Goal: Task Accomplishment & Management: Complete application form

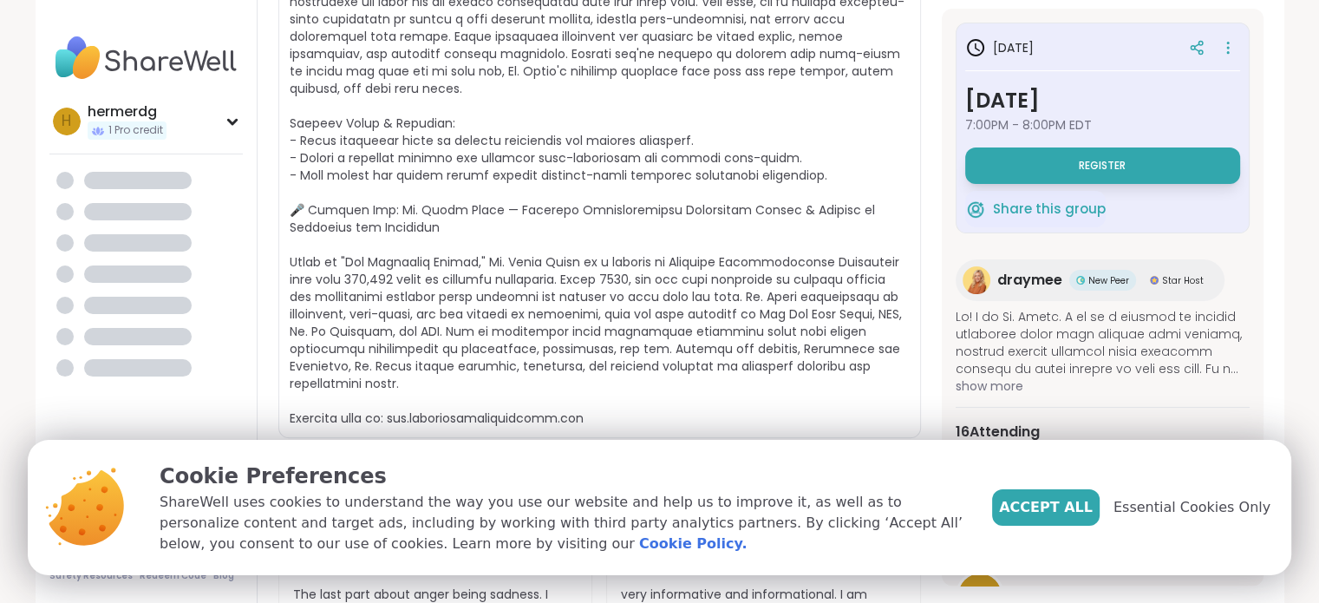
click at [1066, 531] on div "Accept All Essential Cookies Only" at bounding box center [1131, 508] width 278 height 94
click at [1069, 500] on span "Accept All" at bounding box center [1046, 507] width 94 height 21
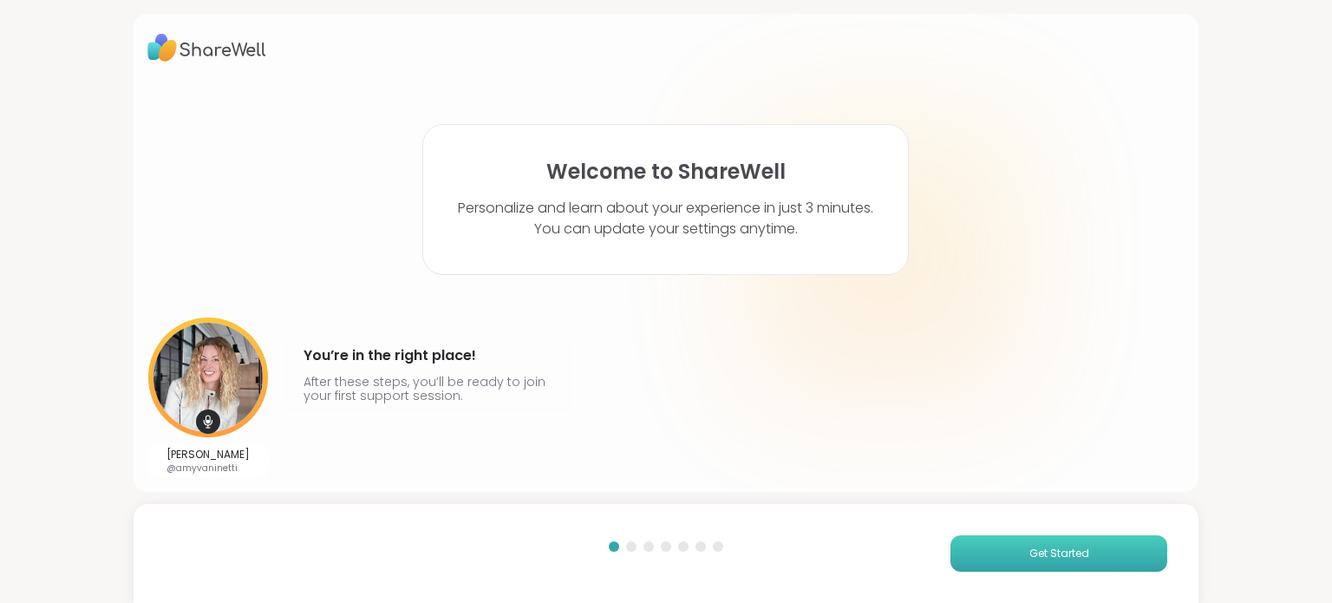
click at [1057, 551] on span "Get Started" at bounding box center [1060, 554] width 60 height 16
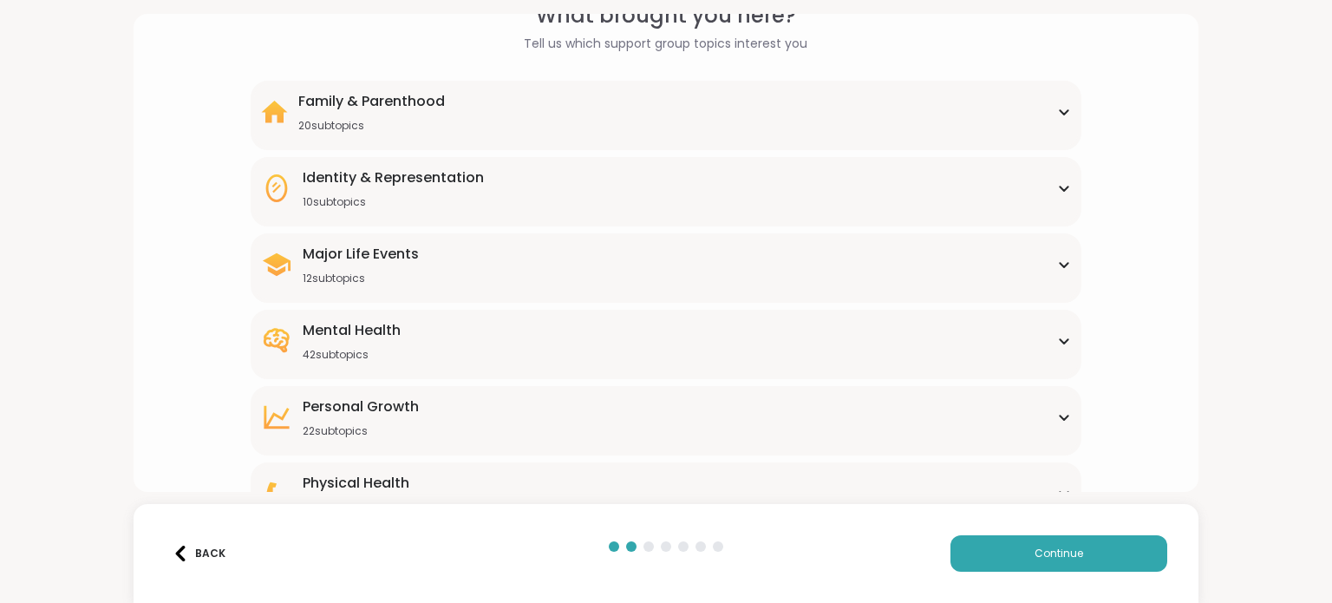
scroll to position [173, 0]
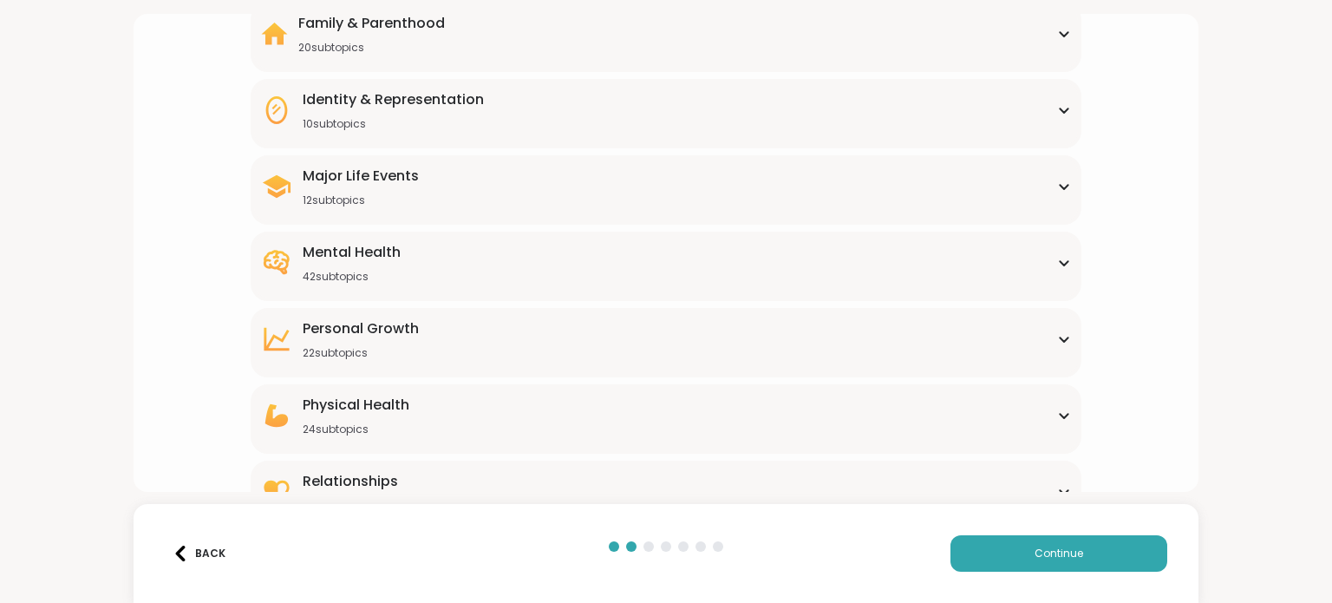
click at [1053, 252] on div "Mental Health 42 subtopics" at bounding box center [665, 263] width 809 height 42
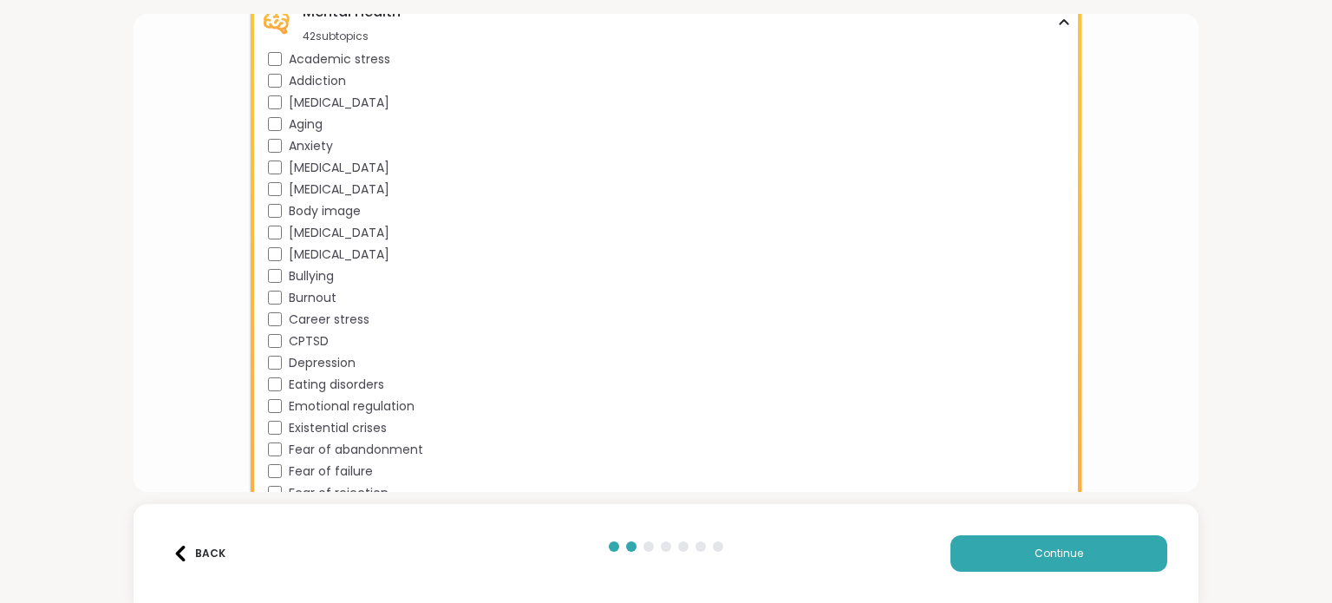
scroll to position [87, 0]
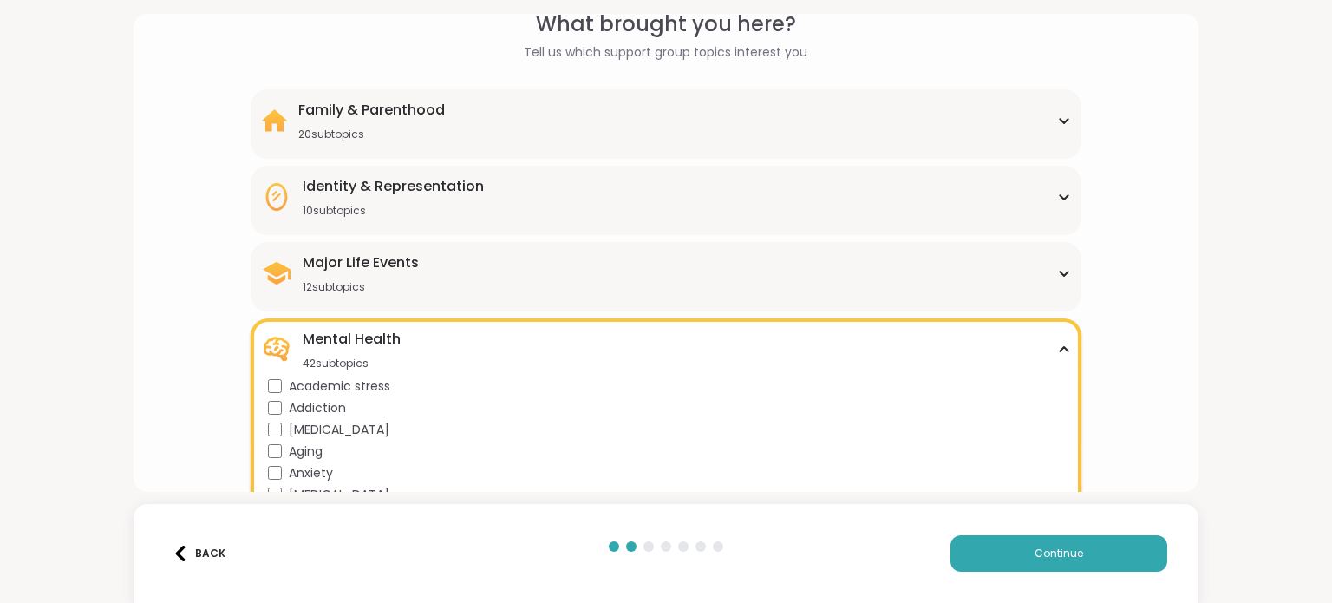
click at [447, 190] on div "Identity & Representation" at bounding box center [393, 186] width 181 height 21
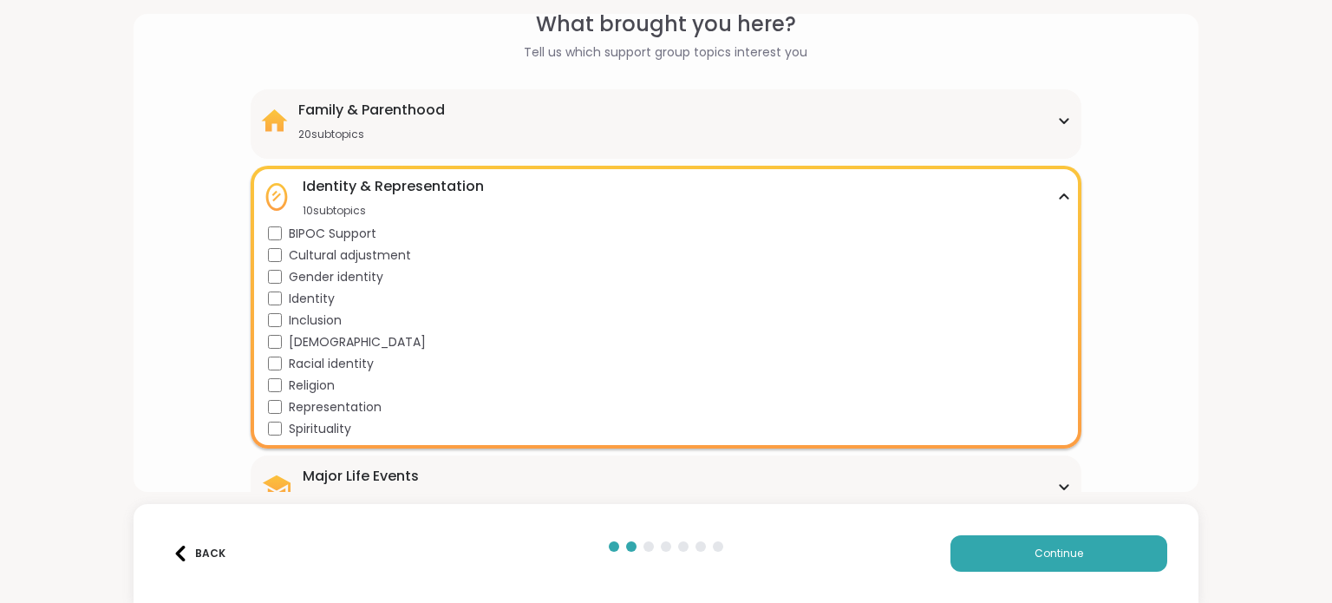
click at [402, 103] on div "Family & Parenthood" at bounding box center [371, 110] width 147 height 21
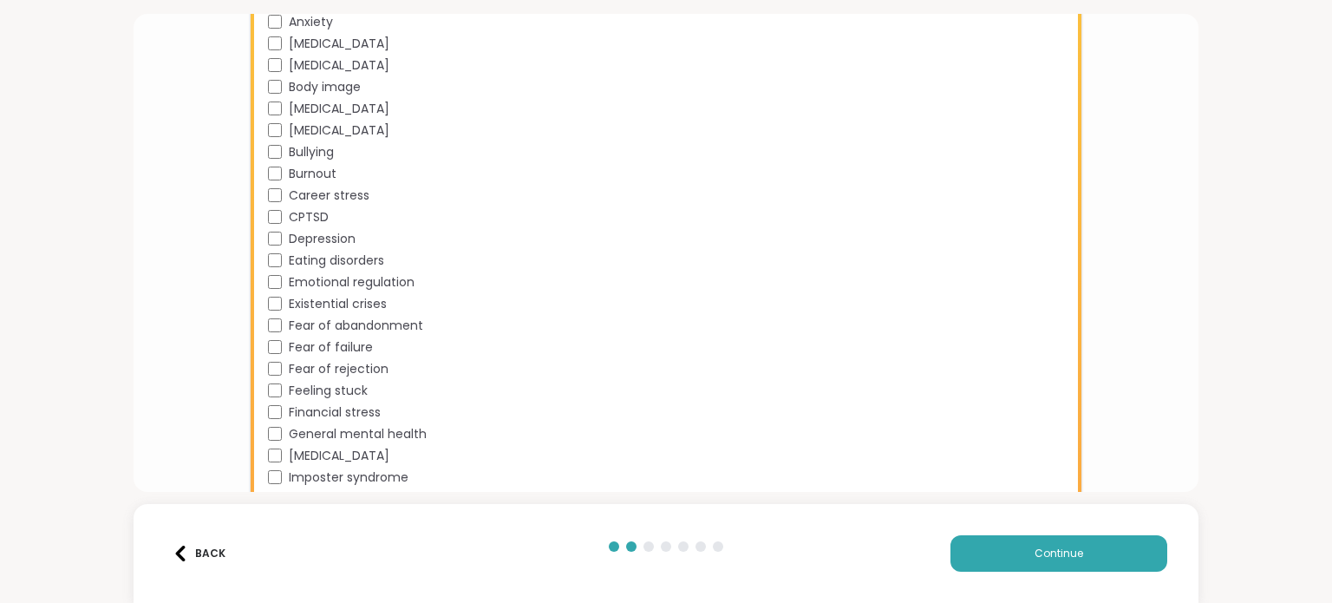
scroll to position [941, 0]
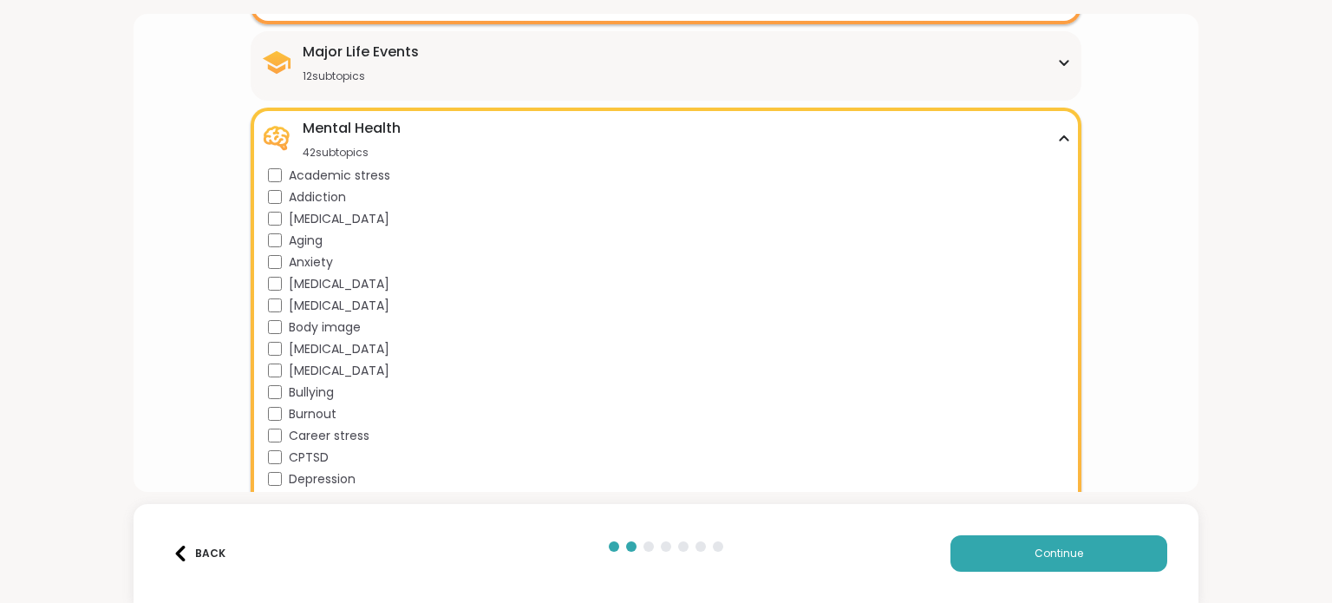
click at [364, 49] on div "Major Life Events" at bounding box center [361, 52] width 116 height 21
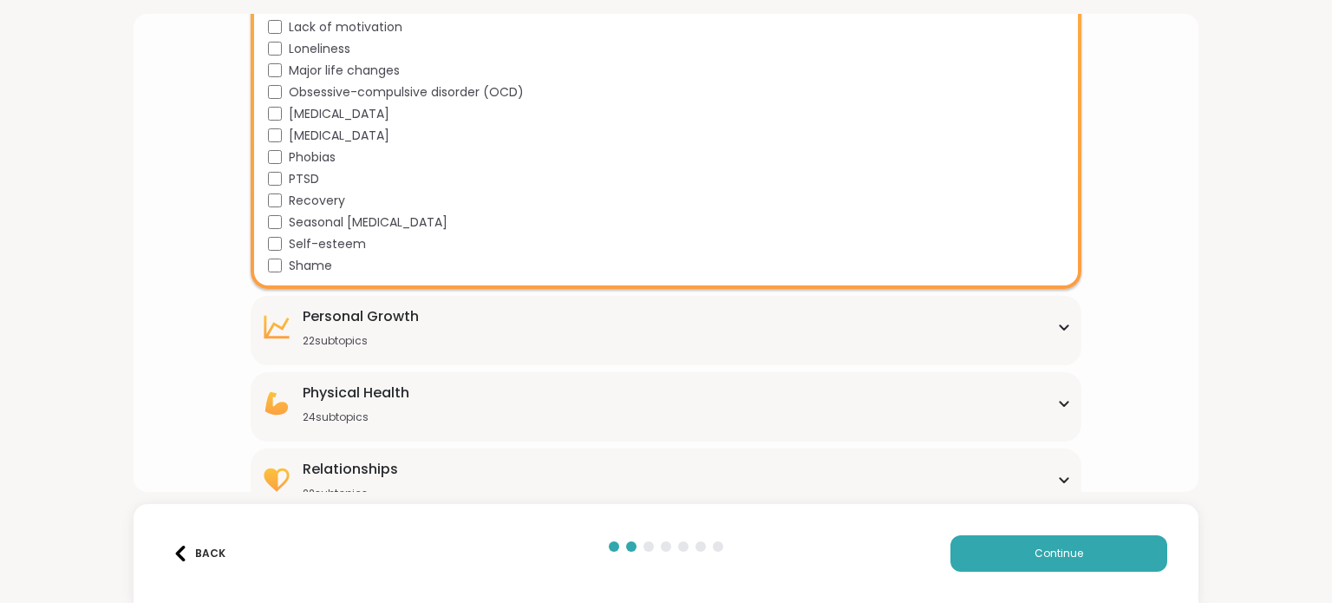
scroll to position [1979, 0]
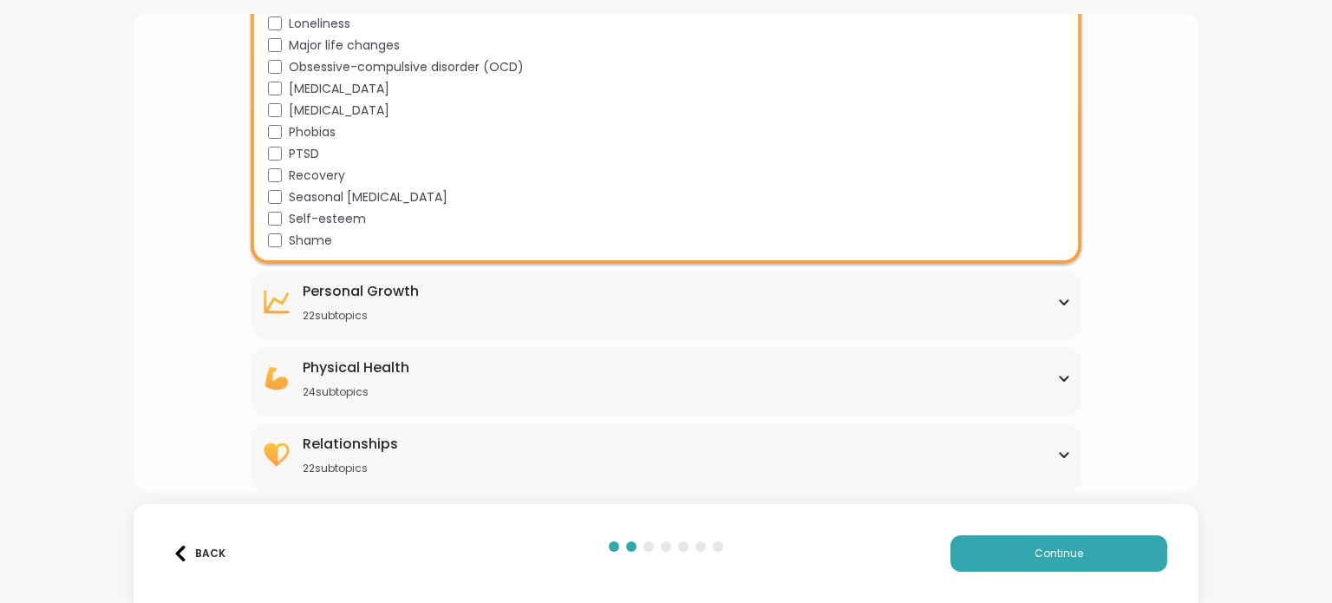
click at [347, 314] on div "22 subtopics" at bounding box center [361, 316] width 116 height 14
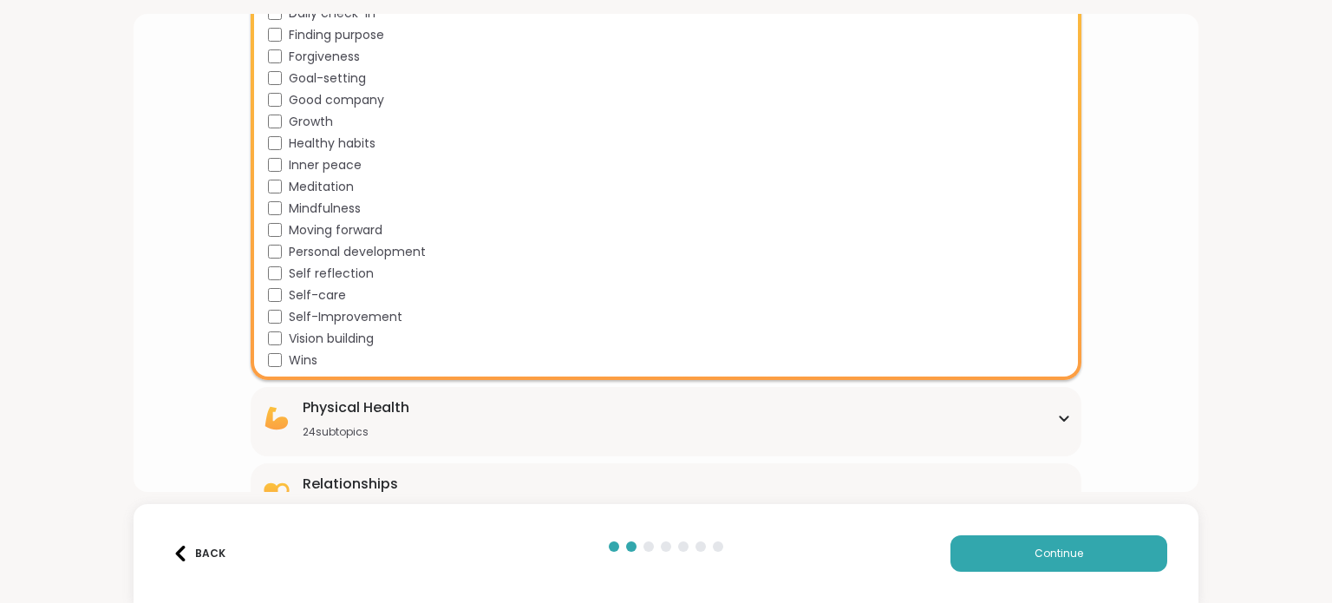
scroll to position [2452, 0]
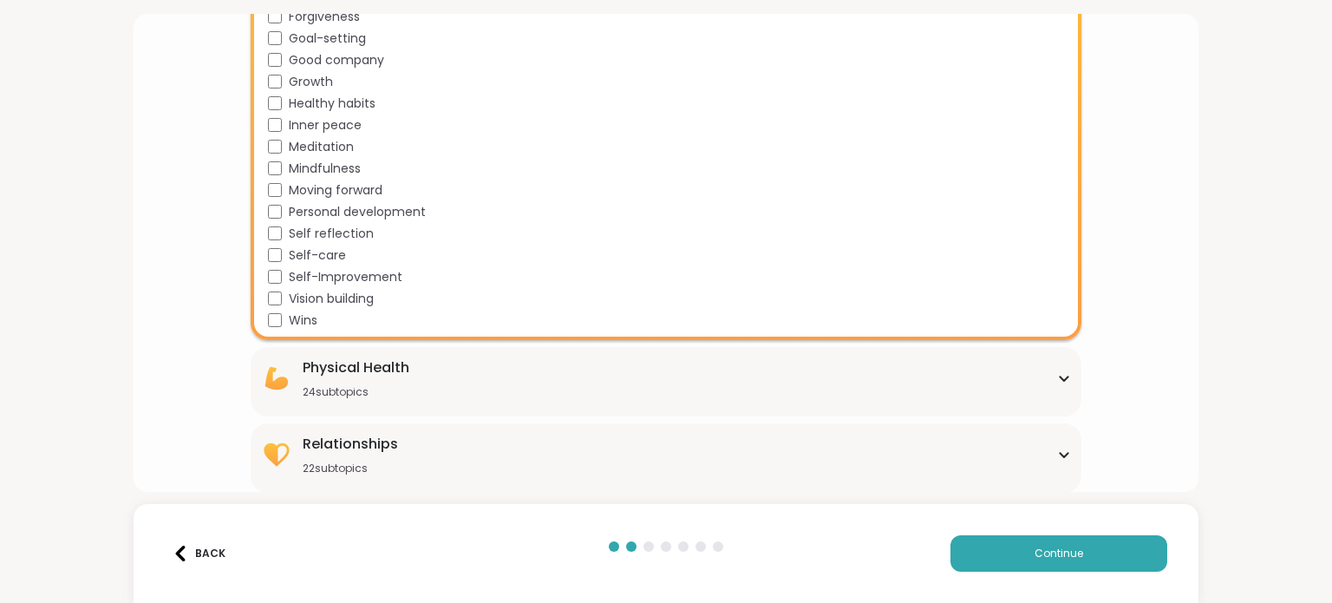
click at [397, 366] on div "Physical Health" at bounding box center [356, 367] width 107 height 21
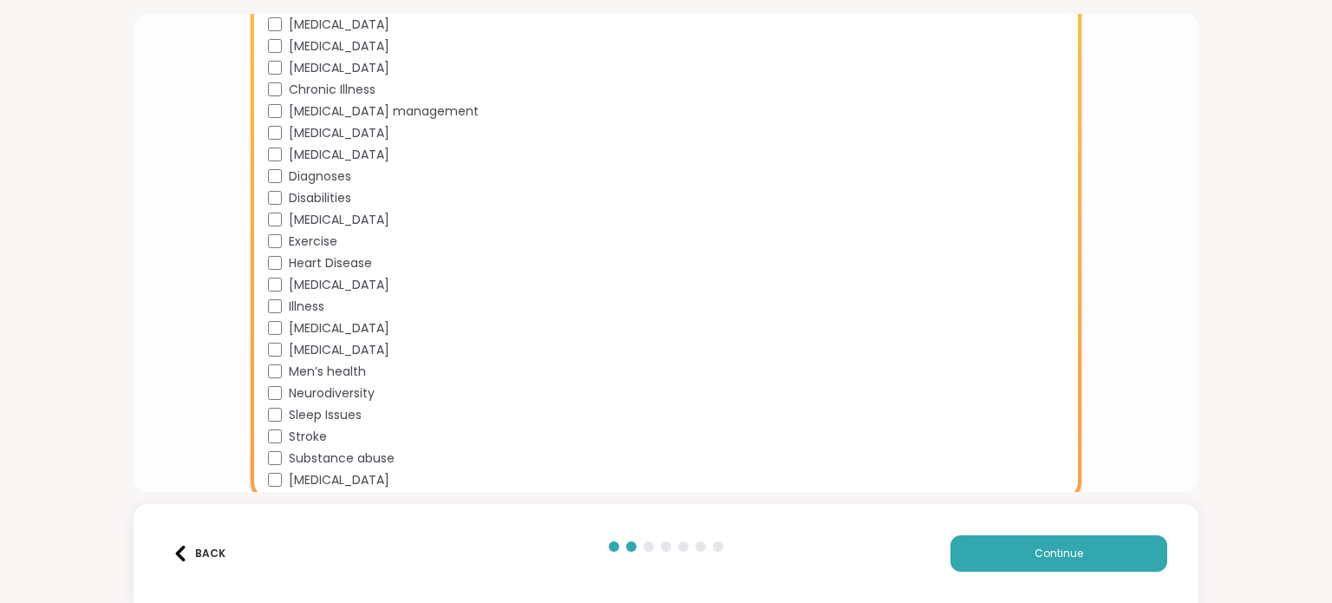
scroll to position [2969, 0]
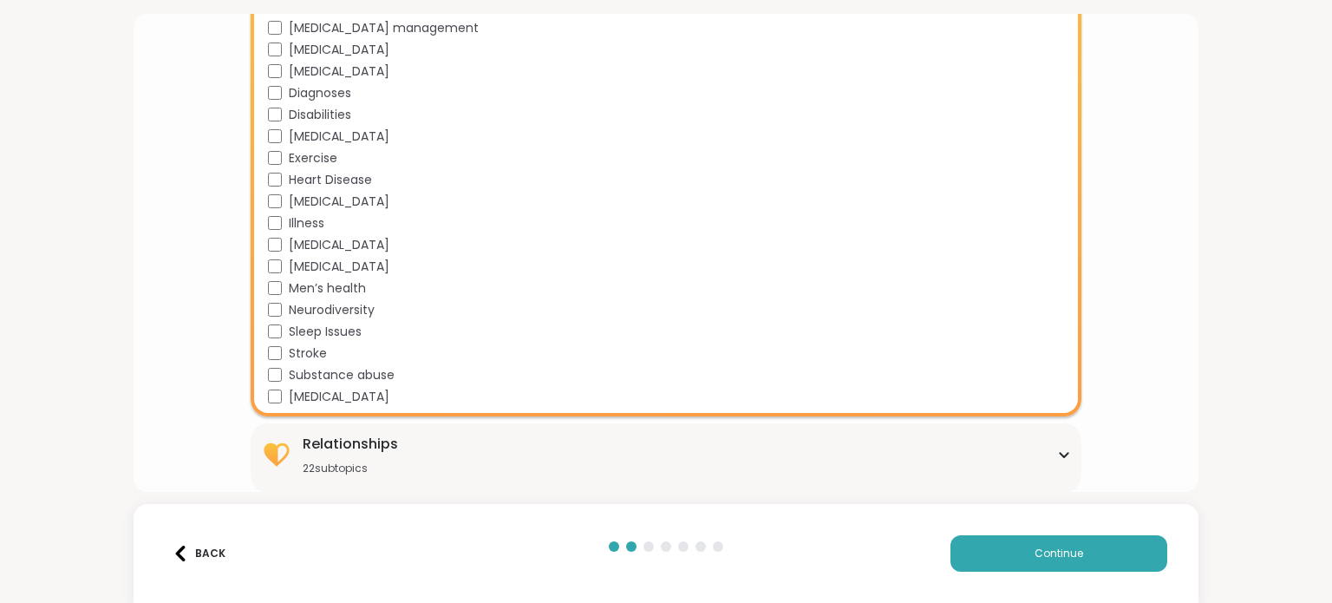
click at [350, 450] on div "Relationships" at bounding box center [350, 444] width 95 height 21
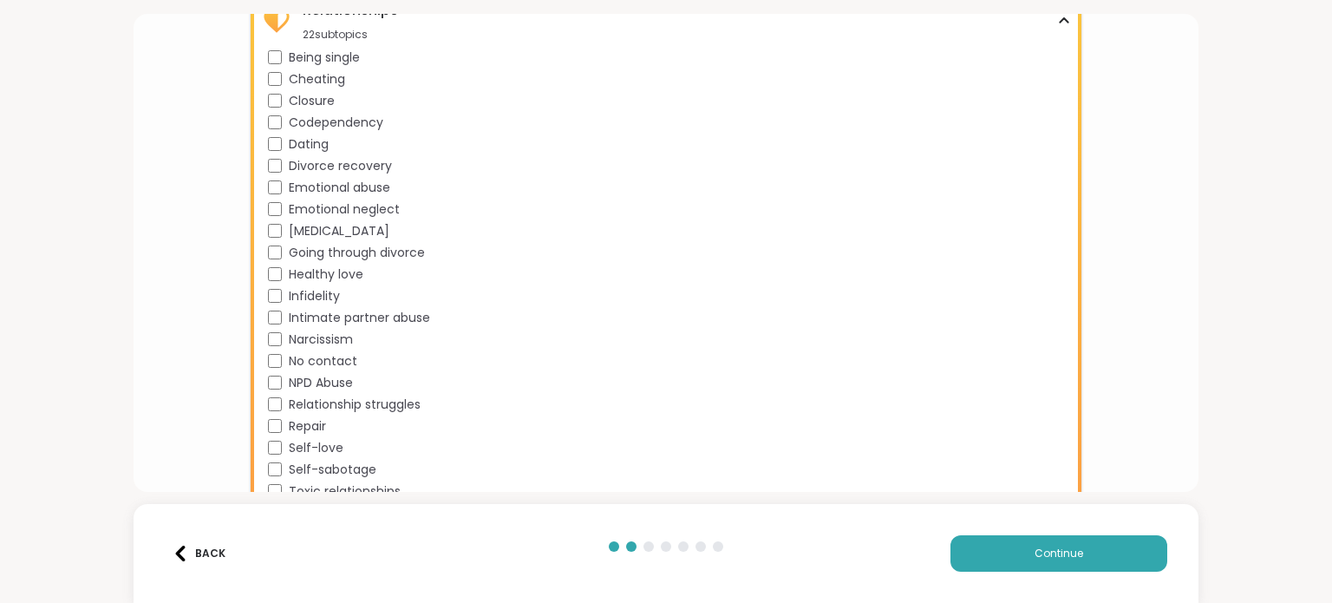
scroll to position [3443, 0]
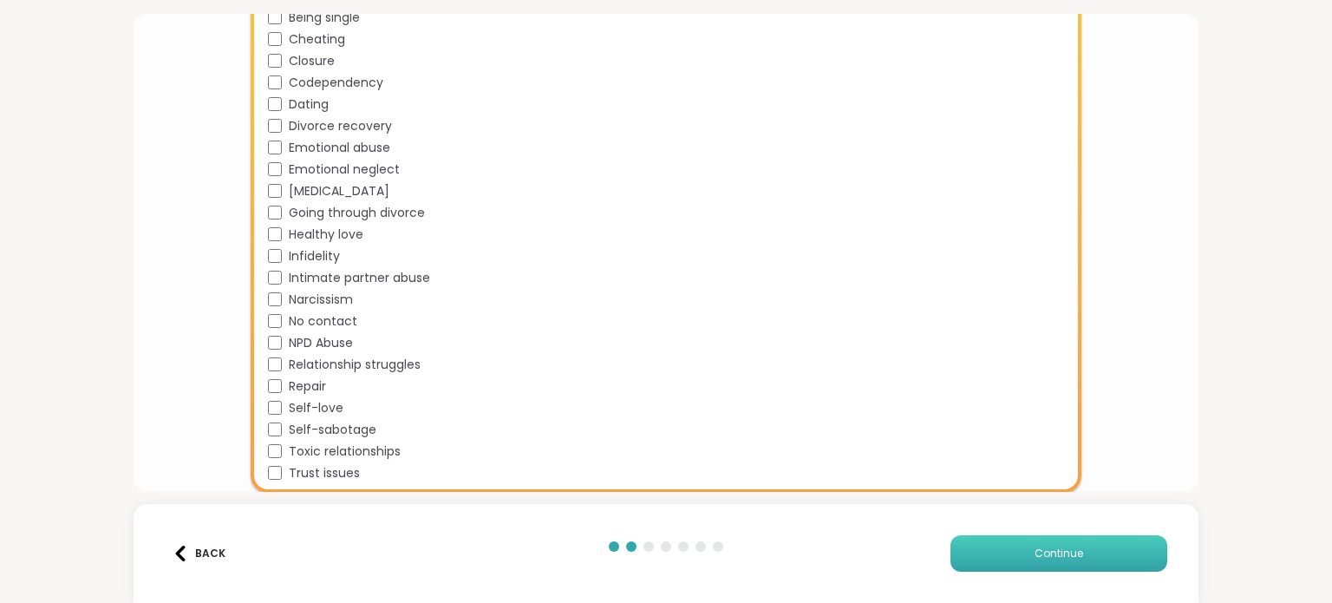
click at [1074, 558] on button "Continue" at bounding box center [1059, 553] width 217 height 36
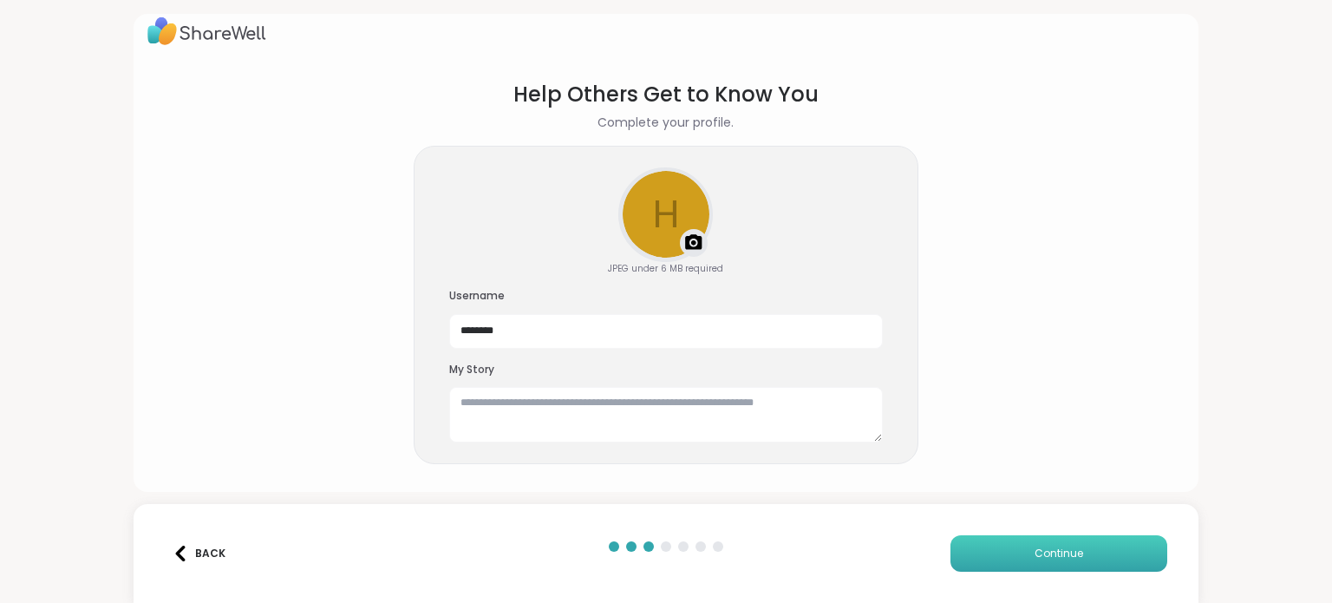
scroll to position [16, 0]
click at [498, 423] on textarea at bounding box center [666, 416] width 434 height 56
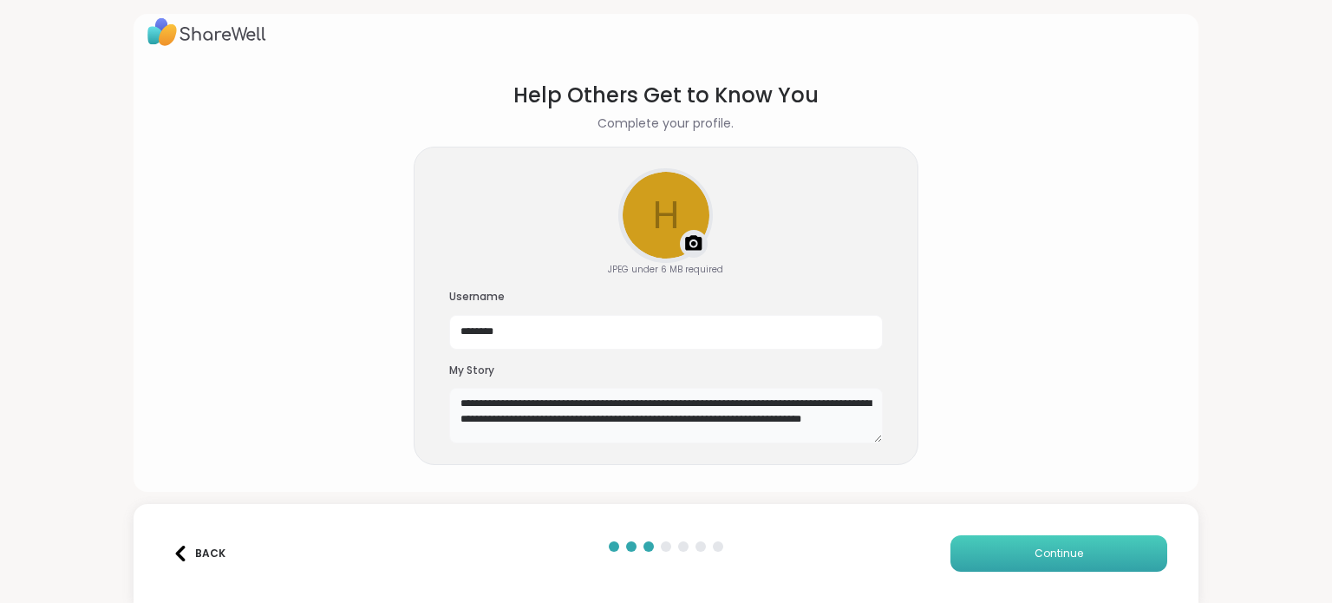
type textarea "**********"
click at [1049, 540] on button "Continue" at bounding box center [1059, 553] width 217 height 36
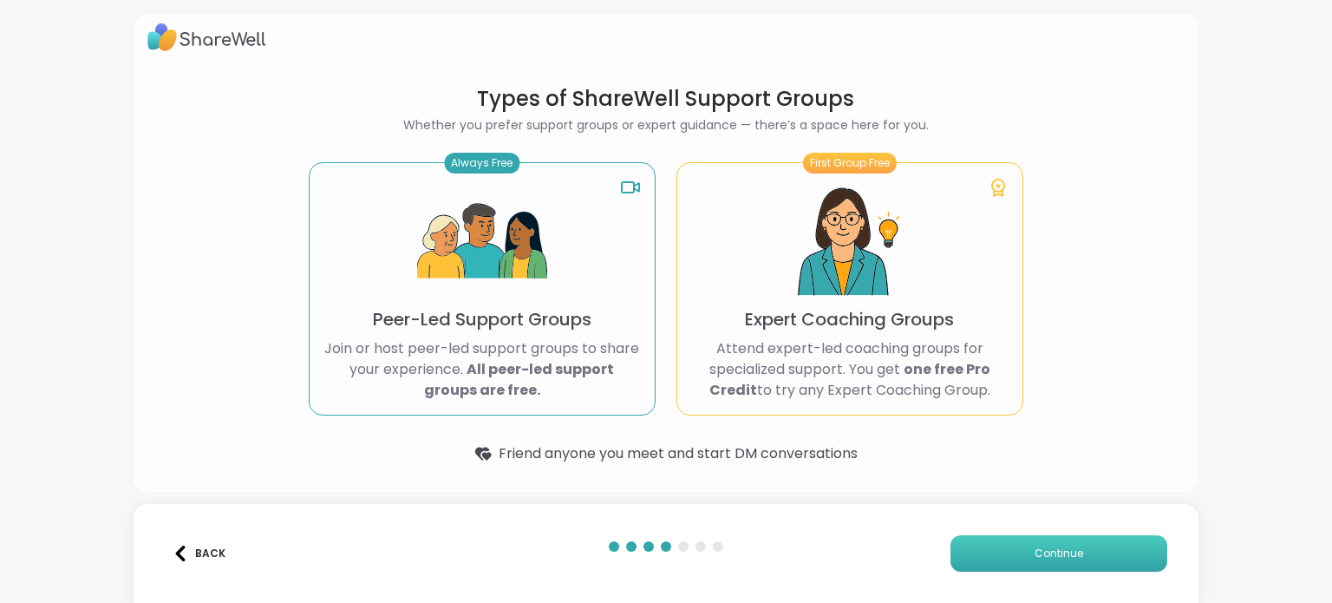
scroll to position [10, 0]
click at [1041, 551] on span "Continue" at bounding box center [1059, 554] width 49 height 16
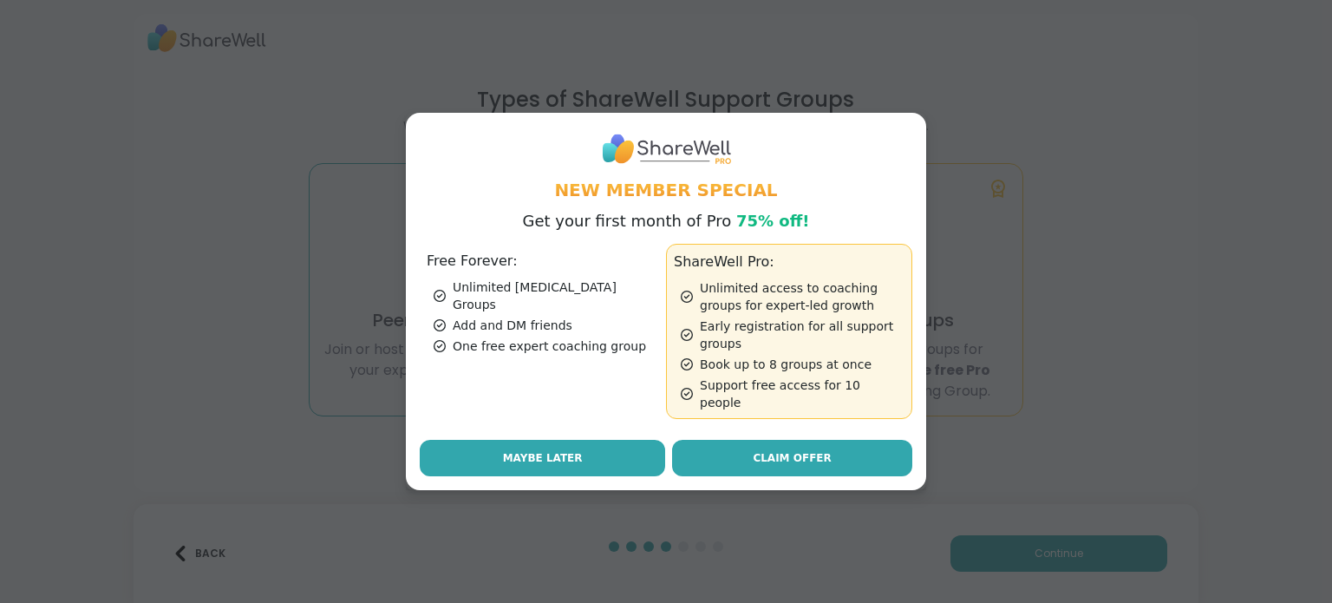
click at [538, 454] on span "Maybe Later" at bounding box center [543, 458] width 80 height 16
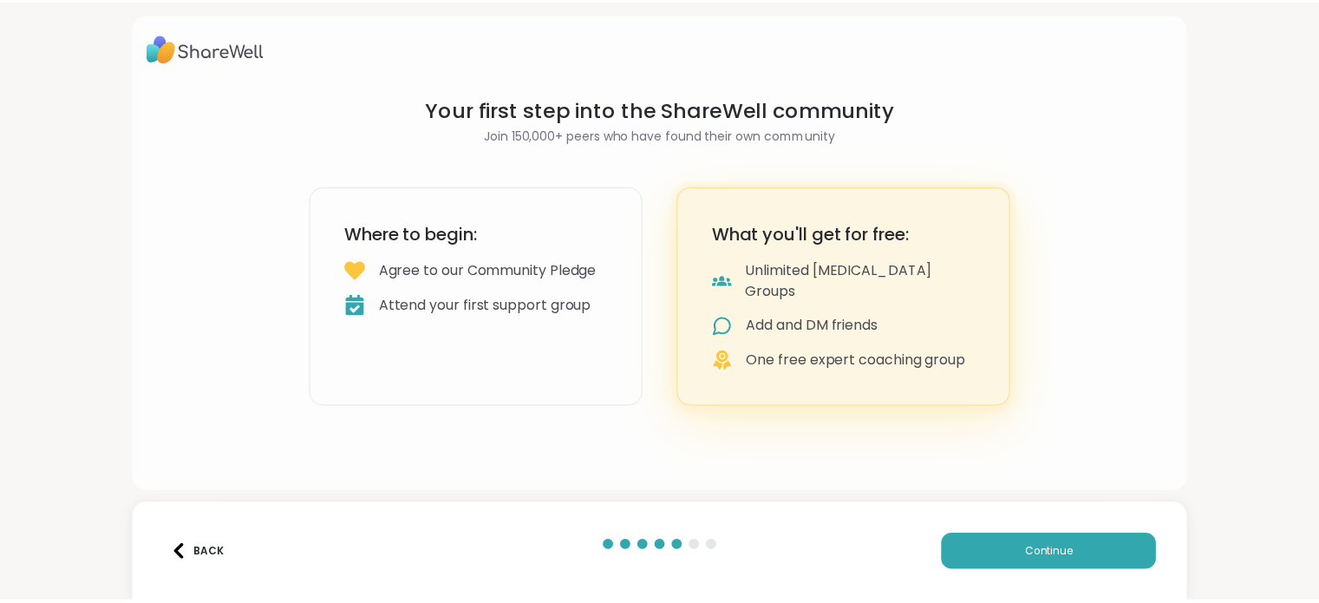
scroll to position [0, 0]
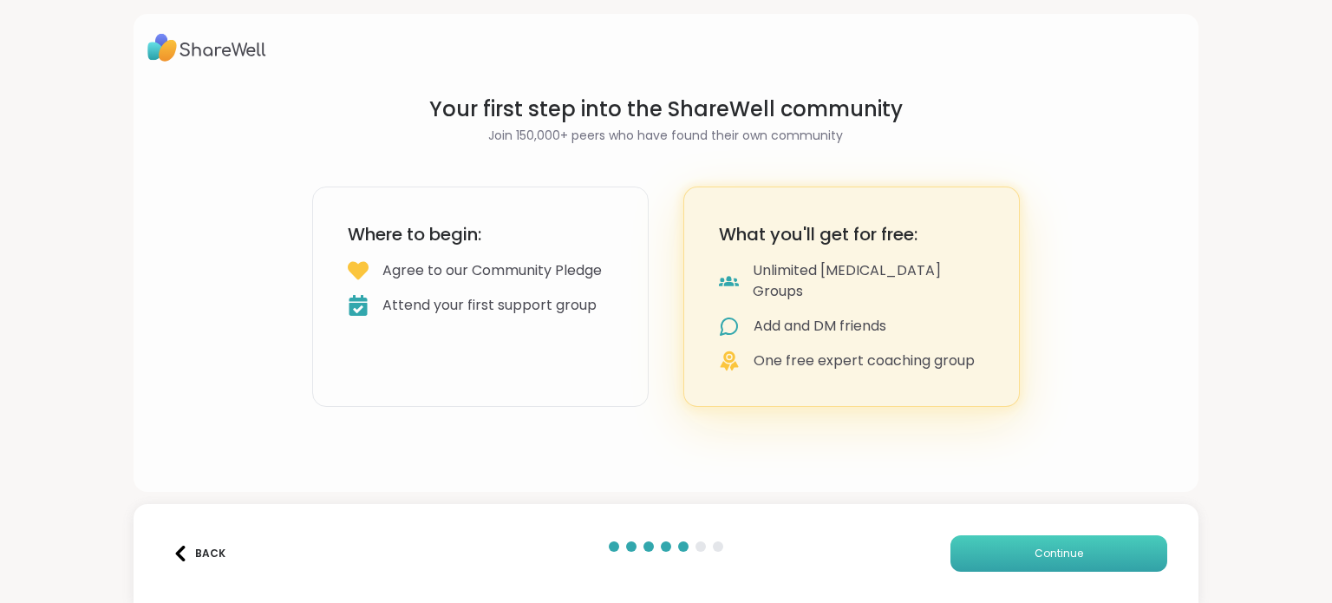
click at [1055, 542] on button "Continue" at bounding box center [1059, 553] width 217 height 36
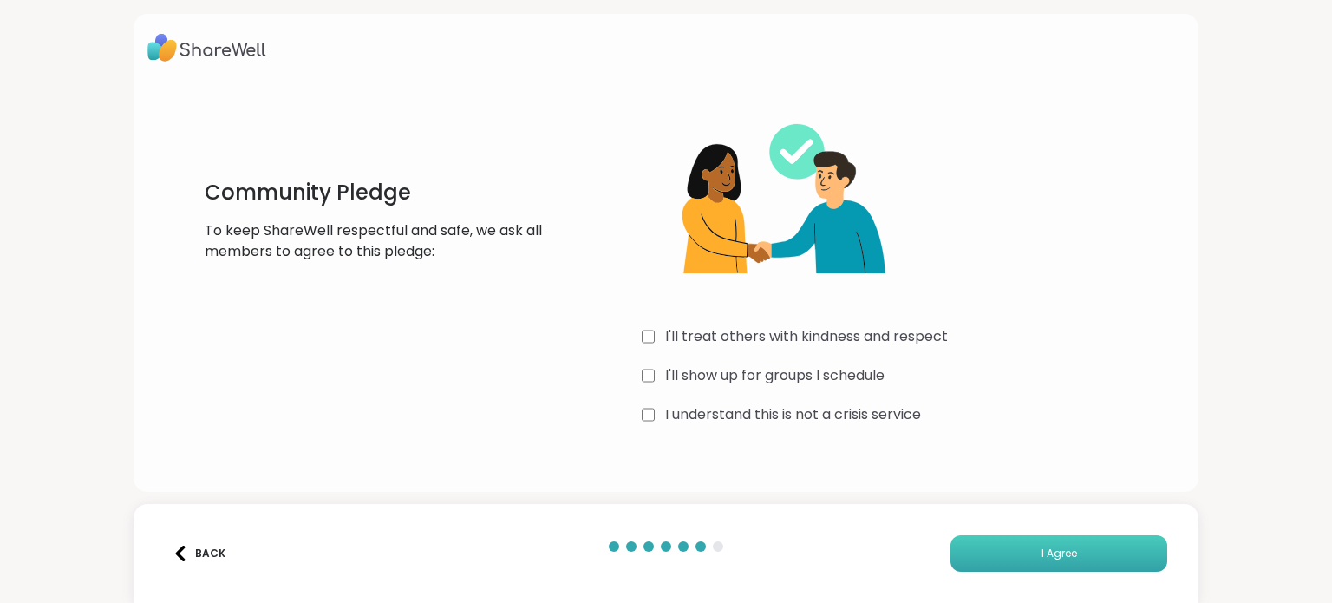
click at [1062, 553] on span "I Agree" at bounding box center [1060, 554] width 36 height 16
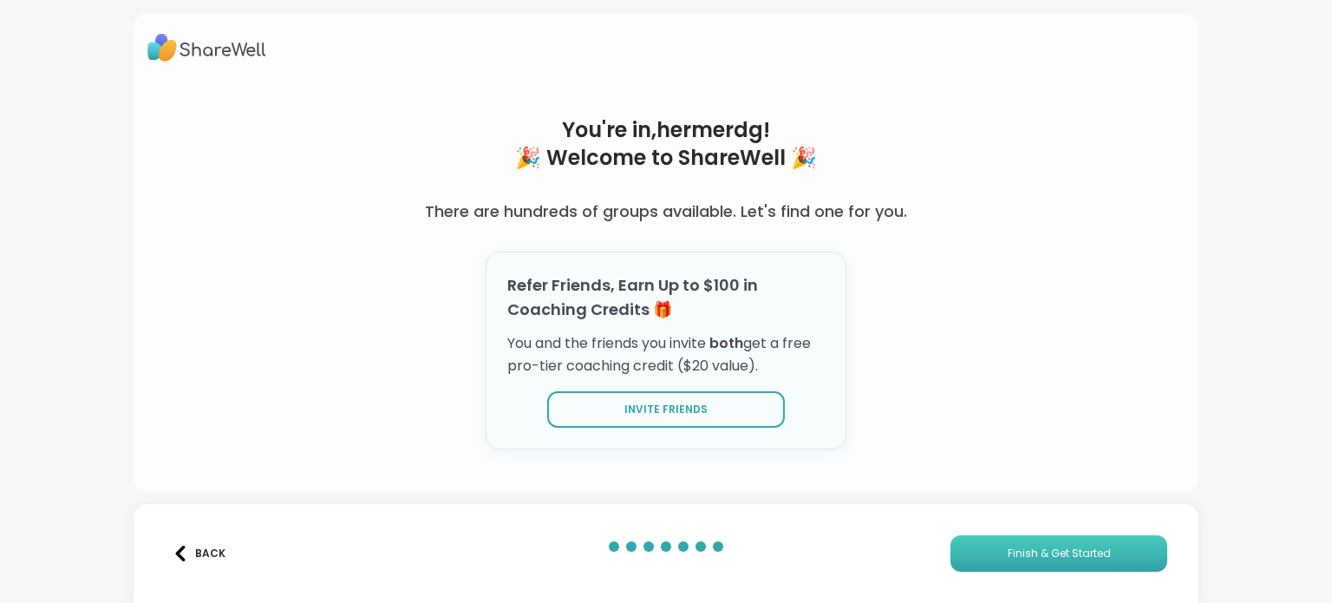
click at [1054, 546] on span "Finish & Get Started" at bounding box center [1059, 554] width 103 height 16
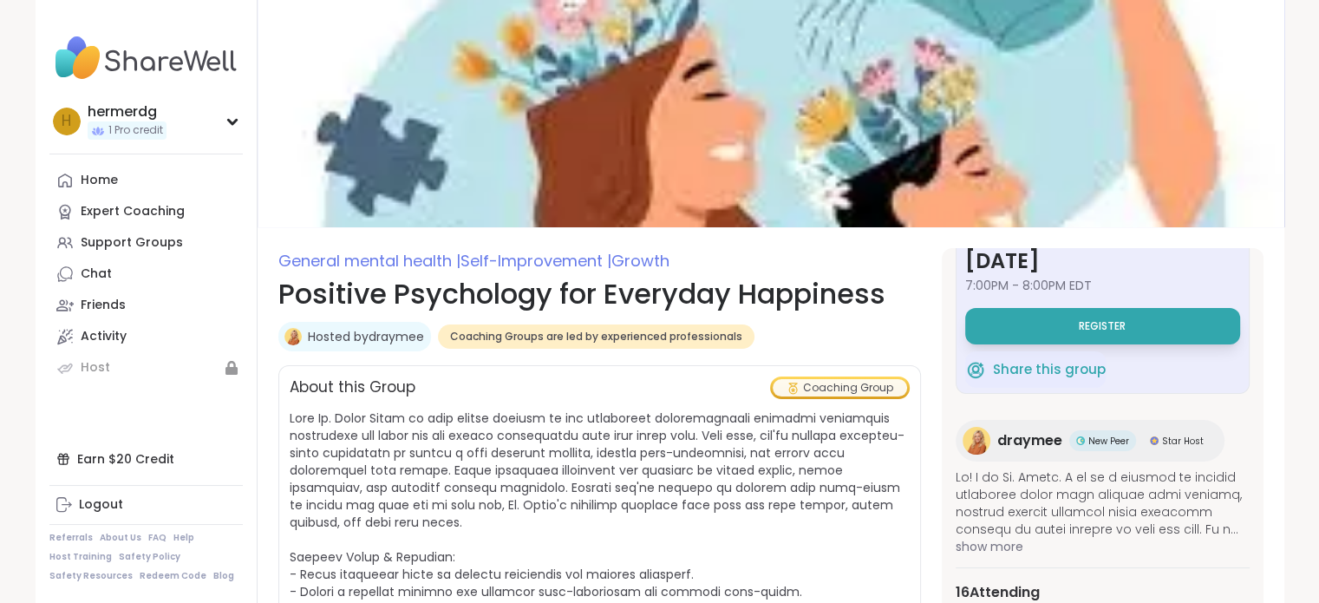
scroll to position [88, 0]
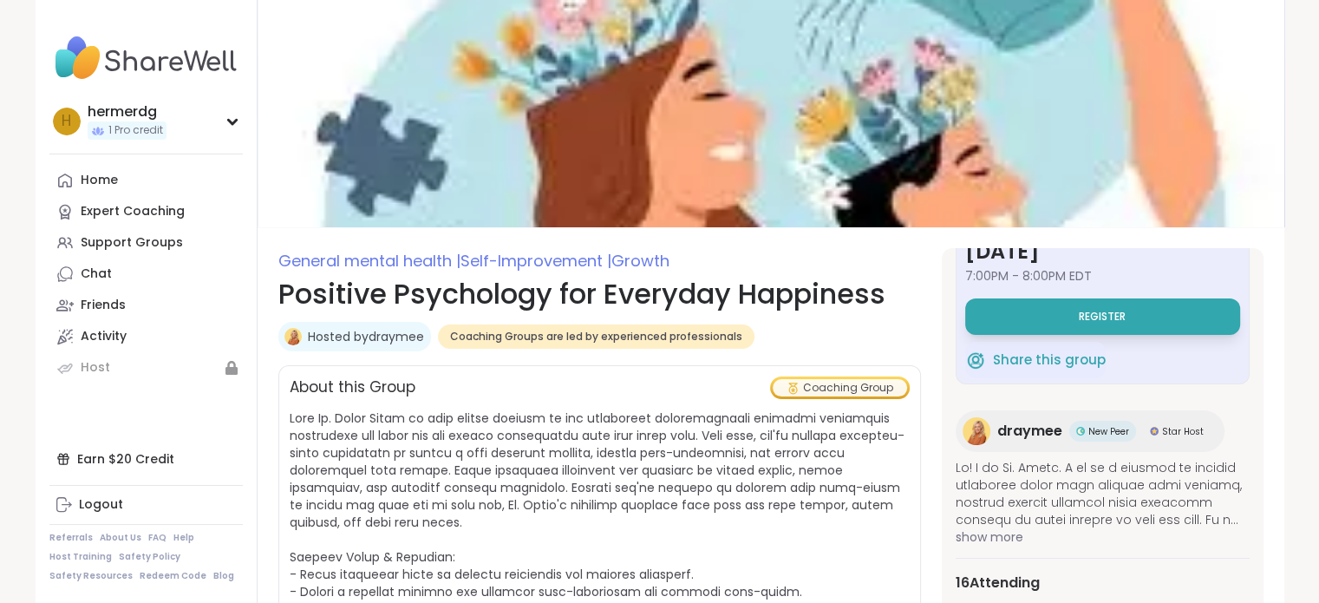
click at [981, 537] on span "show more" at bounding box center [1103, 536] width 294 height 17
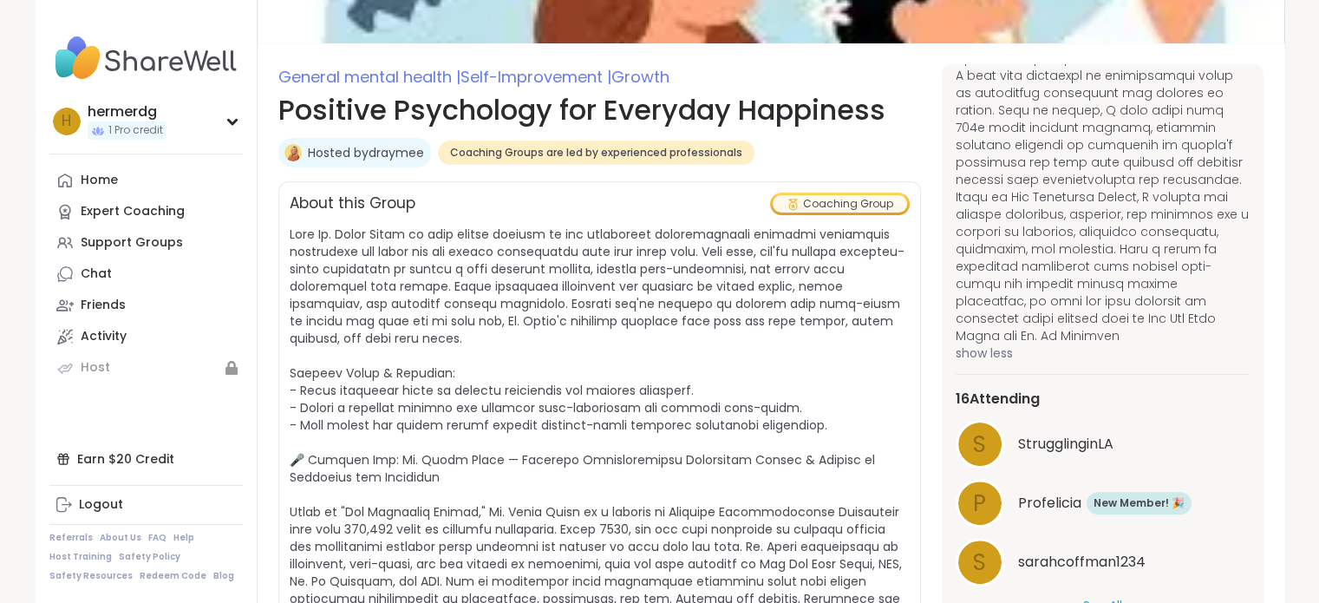
scroll to position [434, 0]
